Goal: Transaction & Acquisition: Purchase product/service

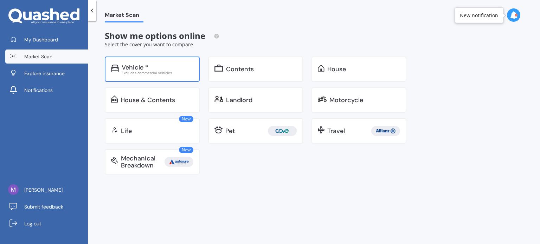
click at [150, 68] on div "Vehicle *" at bounding box center [158, 67] width 72 height 7
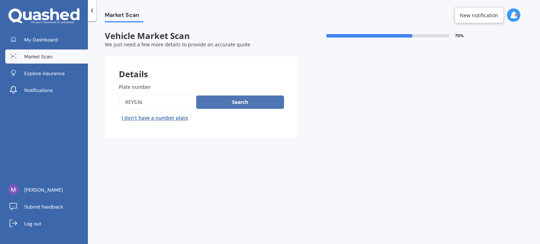
click at [229, 102] on button "Search" at bounding box center [240, 102] width 88 height 13
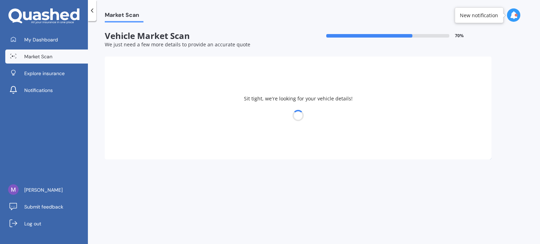
select select "23"
select select "03"
select select "1970"
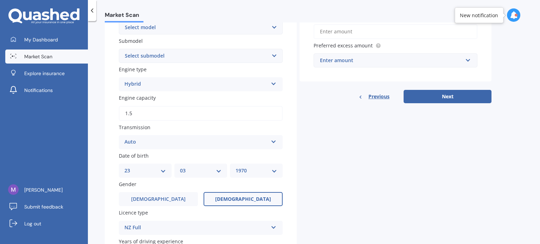
scroll to position [211, 0]
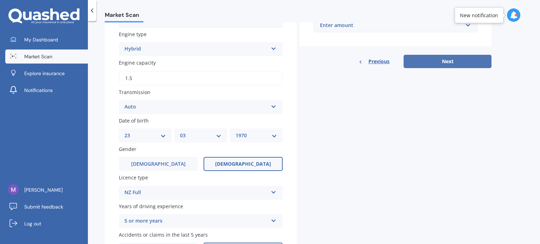
click at [438, 62] on button "Next" at bounding box center [448, 61] width 88 height 13
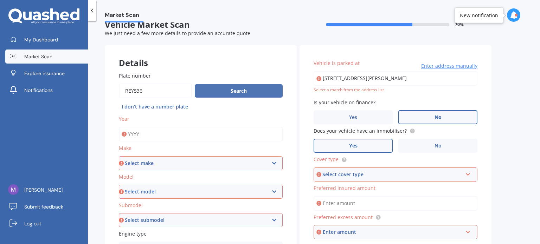
click at [226, 91] on button "Search" at bounding box center [239, 90] width 88 height 13
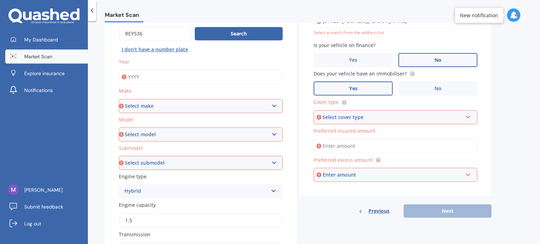
scroll to position [46, 0]
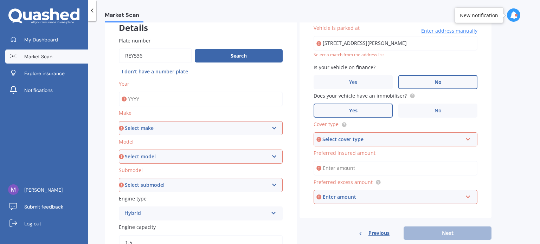
click at [146, 98] on input "Year" at bounding box center [201, 99] width 164 height 15
click at [143, 53] on input "Plate number" at bounding box center [155, 56] width 73 height 15
type input "REN560"
click at [244, 55] on button "Search" at bounding box center [239, 55] width 88 height 13
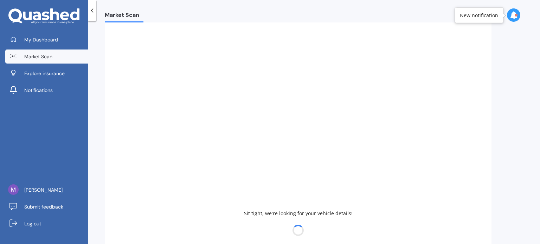
type input "2019"
select select "TOYOTA"
select select "AQUA"
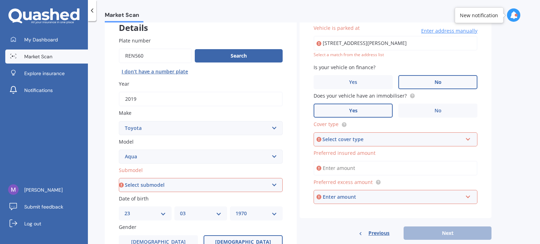
click at [276, 183] on select "Select submodel Hatchback Hybrid" at bounding box center [201, 185] width 164 height 14
select select "HYBRID"
click at [119, 178] on select "Select submodel Hatchback Hybrid" at bounding box center [201, 185] width 164 height 14
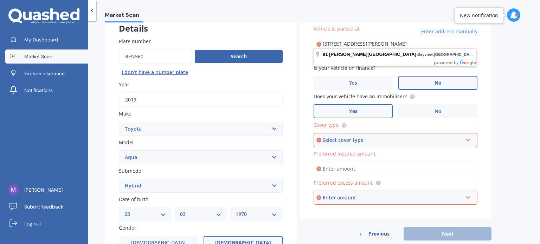
scroll to position [82, 0]
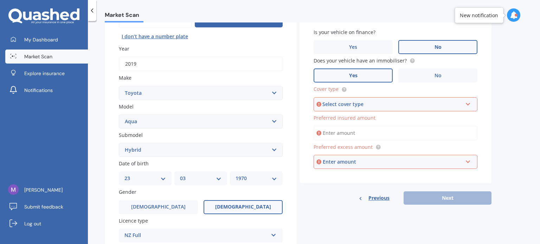
click at [468, 104] on icon at bounding box center [468, 103] width 6 height 5
click at [346, 119] on span "Comprehensive" at bounding box center [338, 117] width 37 height 7
click at [353, 133] on input "Preferred insured amount" at bounding box center [396, 133] width 164 height 15
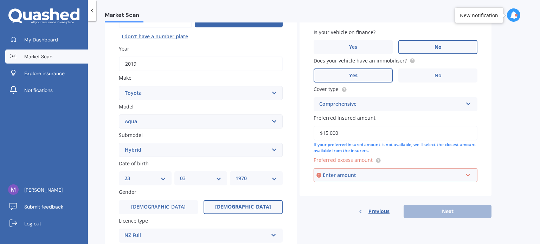
type input "$15,000"
click at [356, 177] on div "Enter amount" at bounding box center [393, 176] width 140 height 8
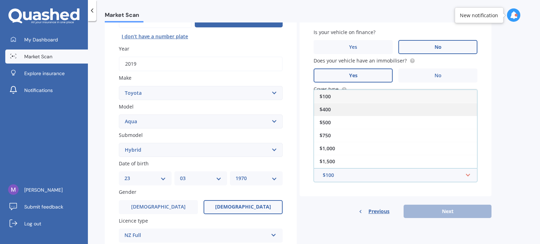
click at [333, 111] on div "$400" at bounding box center [395, 109] width 163 height 13
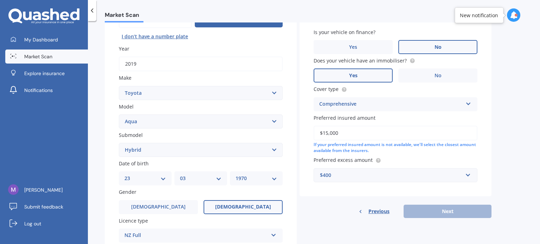
click at [432, 210] on div "Previous Next" at bounding box center [396, 211] width 192 height 13
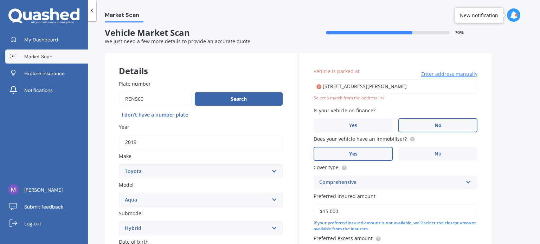
scroll to position [0, 0]
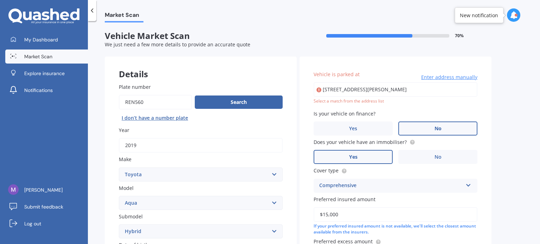
click at [411, 86] on input "81 Lynn Road, Bayview, Auckland 0629" at bounding box center [396, 89] width 164 height 15
type input "81 Lynn Road, Bayview, Auckland 0629"
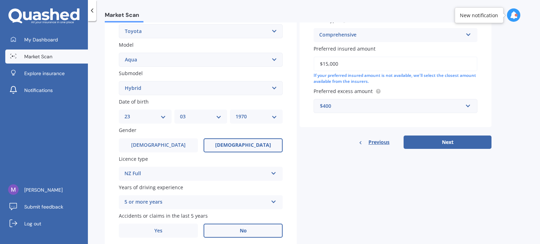
scroll to position [170, 0]
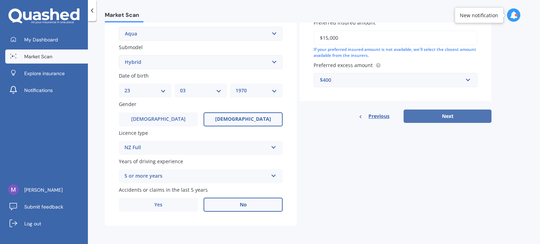
click at [443, 117] on button "Next" at bounding box center [448, 116] width 88 height 13
select select "23"
select select "03"
select select "1970"
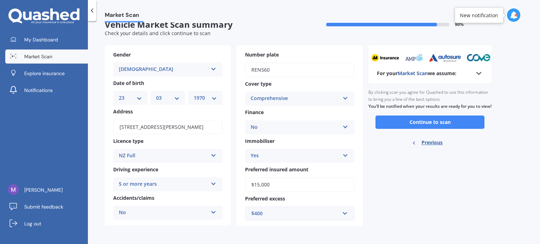
scroll to position [0, 0]
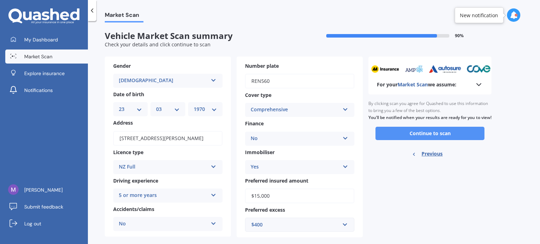
click at [440, 140] on button "Continue to scan" at bounding box center [430, 133] width 109 height 13
